Goal: Contribute content

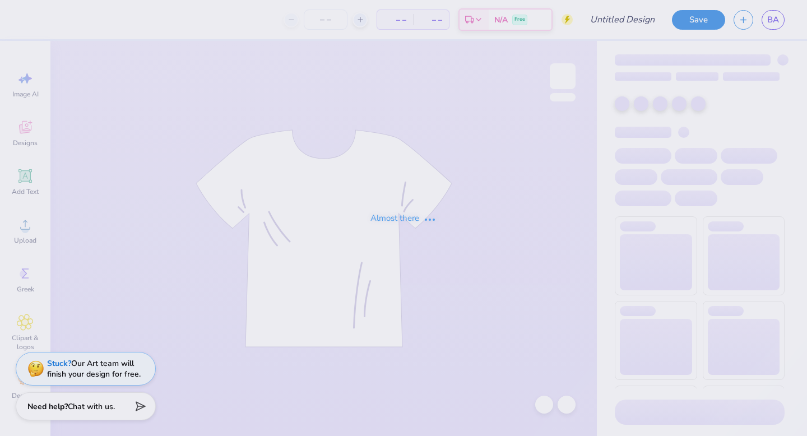
type input "BEI Mockup #1"
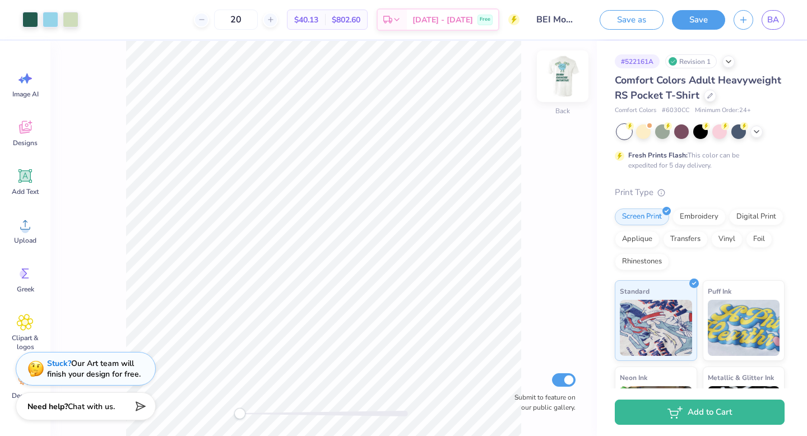
click at [569, 66] on img at bounding box center [562, 76] width 45 height 45
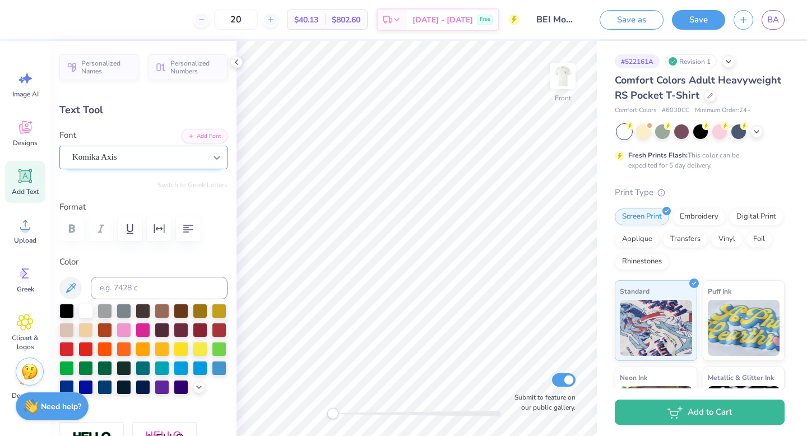
click at [207, 150] on div at bounding box center [217, 157] width 20 height 20
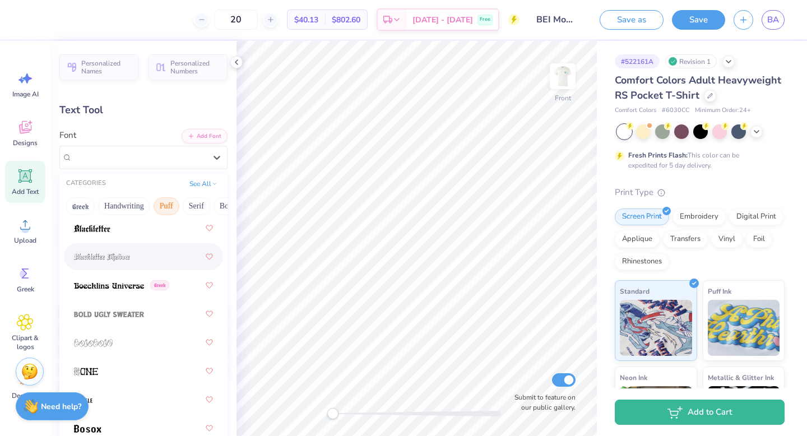
click at [165, 205] on button "Puff" at bounding box center [166, 206] width 26 height 18
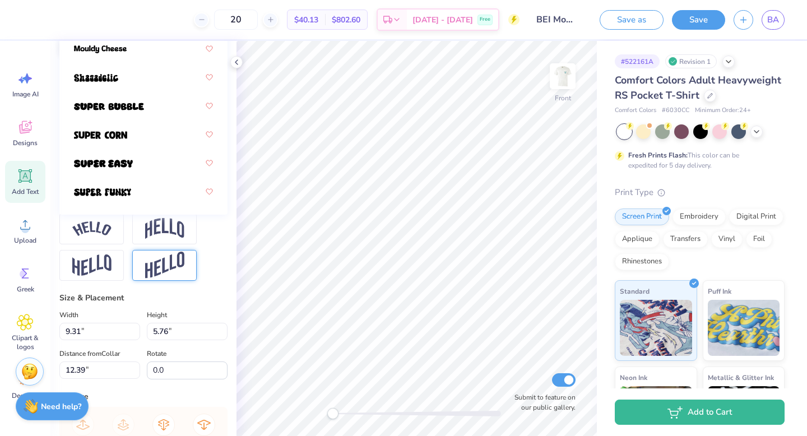
scroll to position [342, 0]
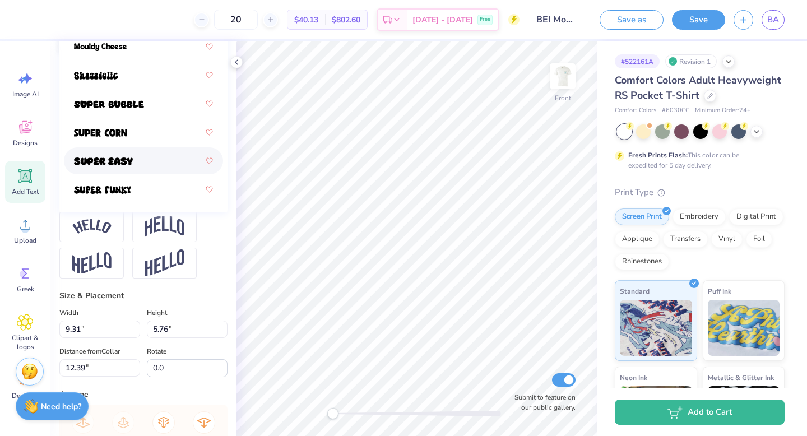
click at [113, 153] on div at bounding box center [143, 161] width 139 height 20
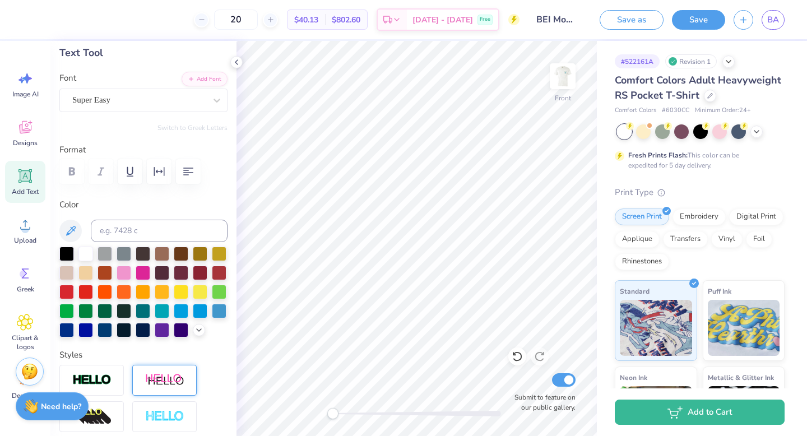
scroll to position [15, 0]
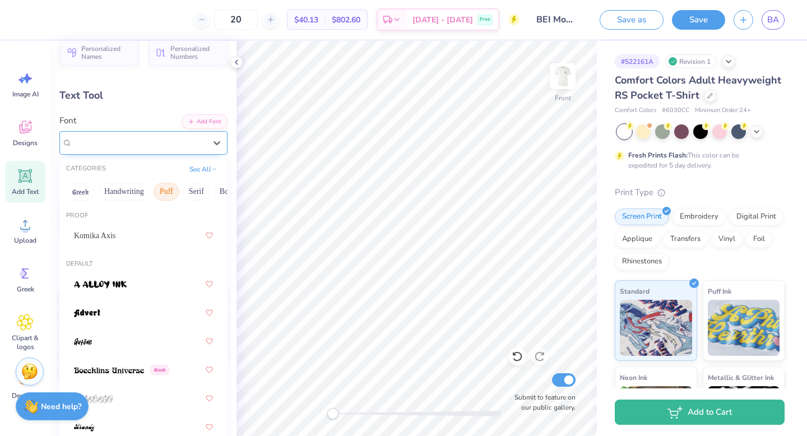
click at [193, 146] on div "Super Easy" at bounding box center [139, 142] width 136 height 17
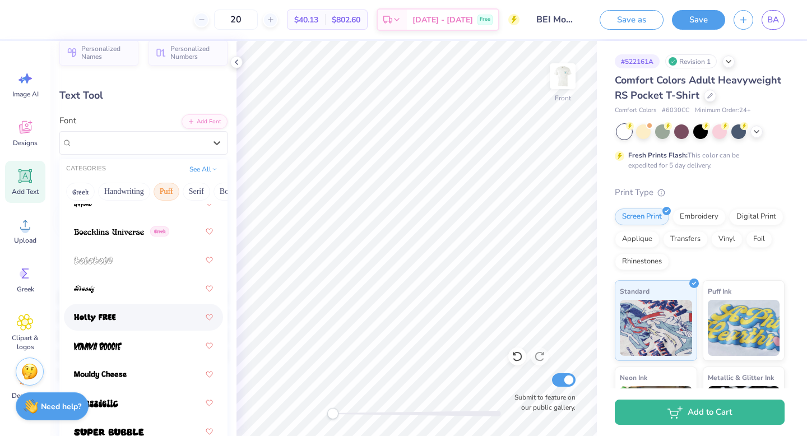
click at [108, 317] on img at bounding box center [95, 318] width 42 height 8
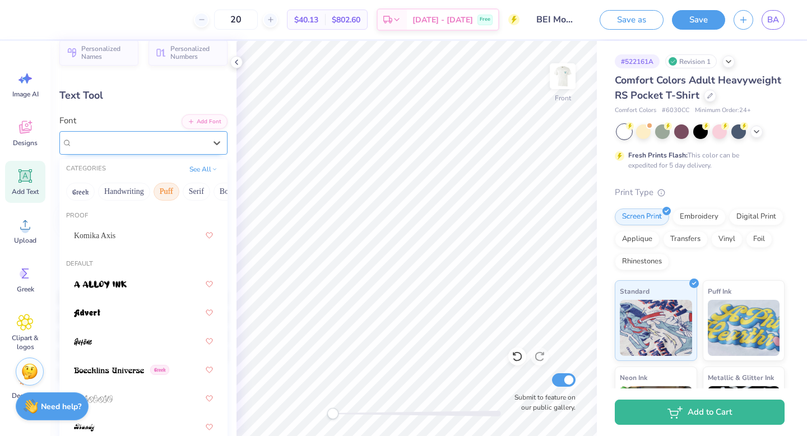
click at [193, 141] on div "[PERSON_NAME]" at bounding box center [139, 142] width 136 height 17
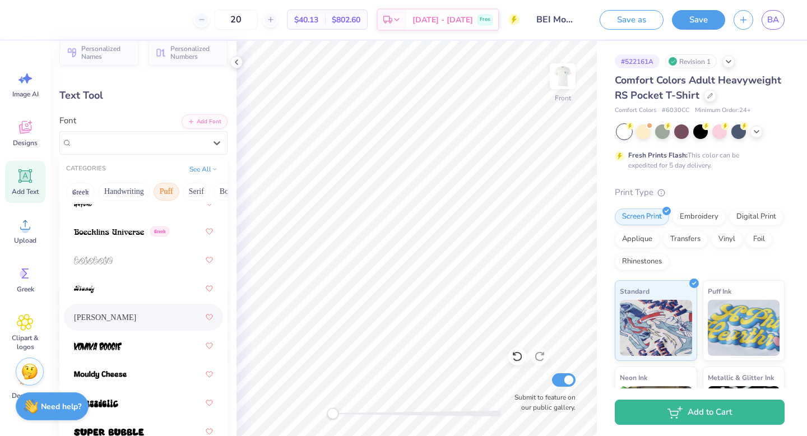
scroll to position [132, 0]
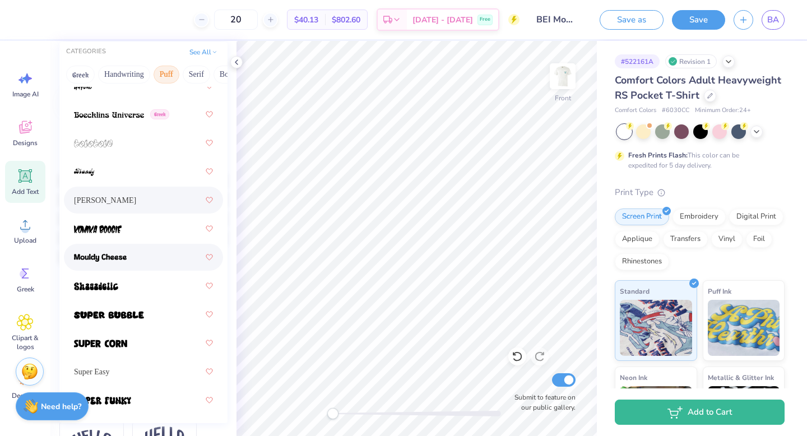
click at [130, 263] on div at bounding box center [143, 257] width 139 height 20
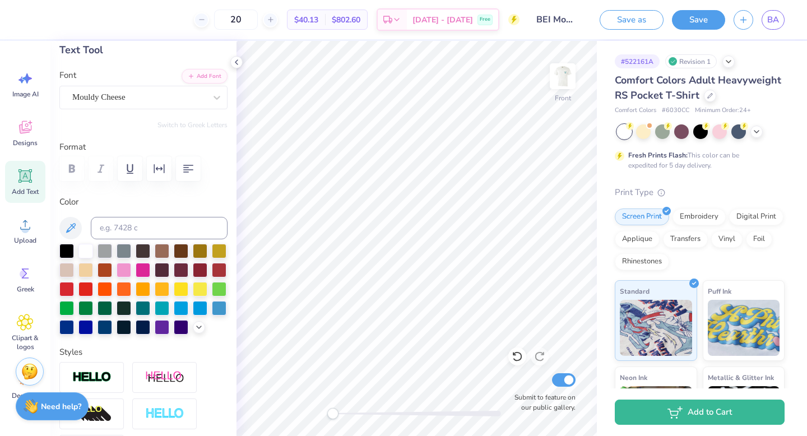
scroll to position [49, 0]
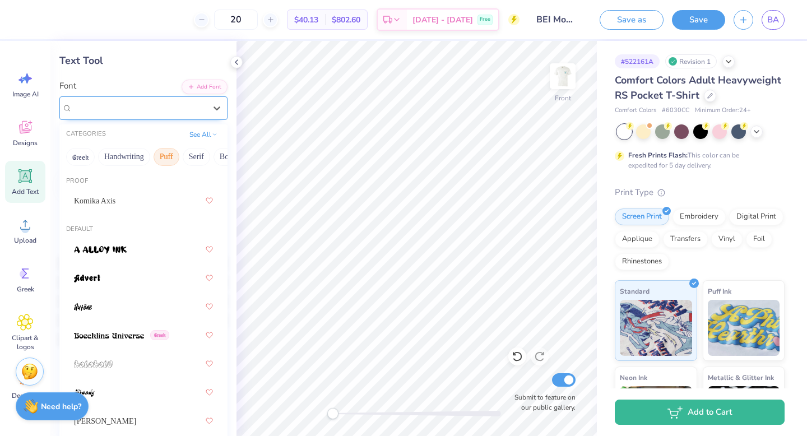
click at [167, 111] on div "Mouldy Cheese" at bounding box center [139, 107] width 136 height 17
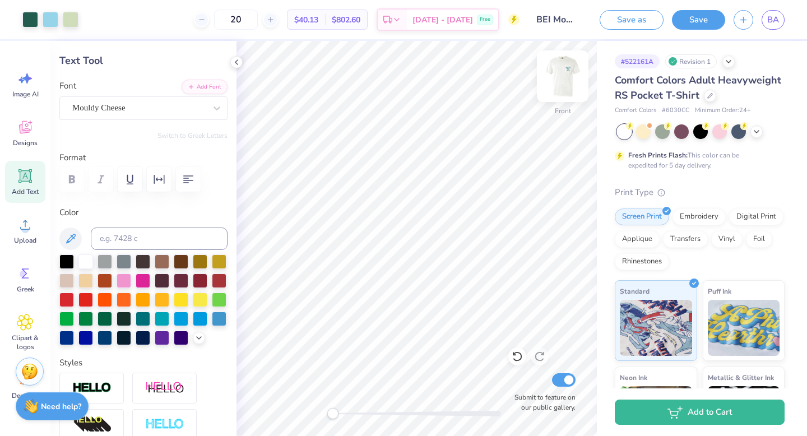
click at [557, 76] on img at bounding box center [562, 76] width 45 height 45
click at [258, 18] on input "20" at bounding box center [236, 20] width 44 height 20
type input "2"
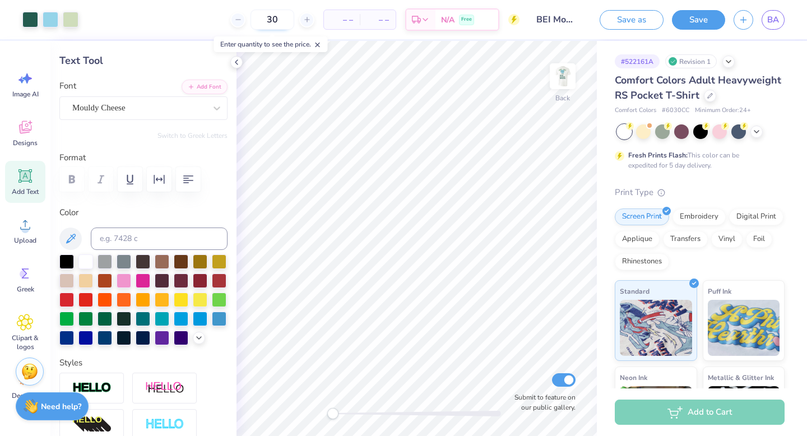
type input "30"
